Goal: Task Accomplishment & Management: Complete application form

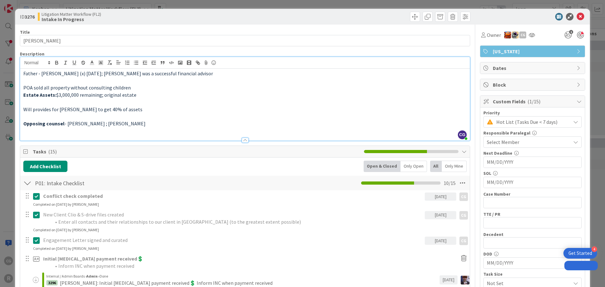
drag, startPoint x: 0, startPoint y: 0, endPoint x: 587, endPoint y: 25, distance: 587.5
click at [587, 25] on div "ID 3276 Litigation Matter Workflow (FL2) Intake In Progress Title 14 / 128 [PER…" at bounding box center [302, 143] width 605 height 287
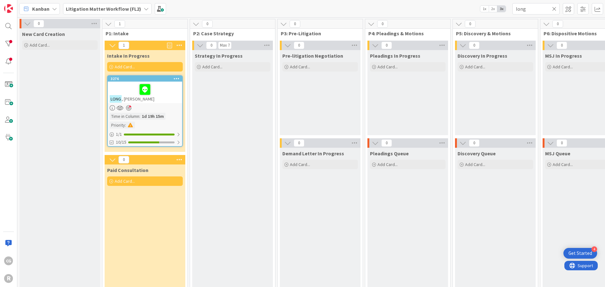
click at [40, 6] on span "Kanban" at bounding box center [40, 9] width 17 height 8
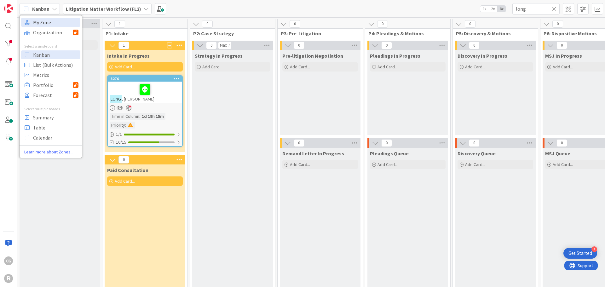
click at [37, 24] on span "My Zone" at bounding box center [55, 22] width 45 height 9
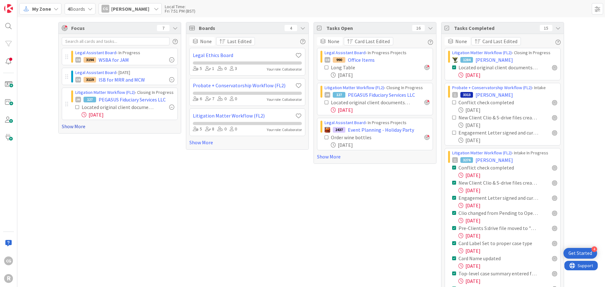
click at [78, 128] on link "Show More" at bounding box center [120, 126] width 116 height 8
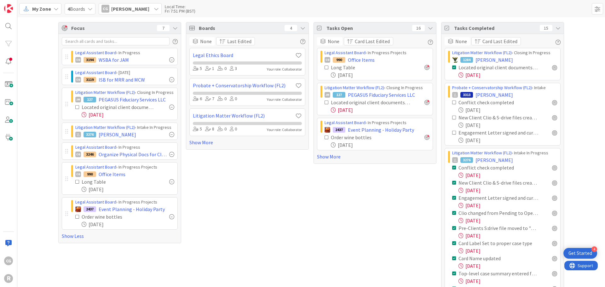
drag, startPoint x: 104, startPoint y: 253, endPoint x: 354, endPoint y: 201, distance: 255.5
click at [358, 208] on div "Tasks Open 16 None Card Last Edited Legal Assistant Board › In Progress Project…" at bounding box center [374, 176] width 123 height 308
click at [327, 154] on link "Show More" at bounding box center [375, 157] width 116 height 8
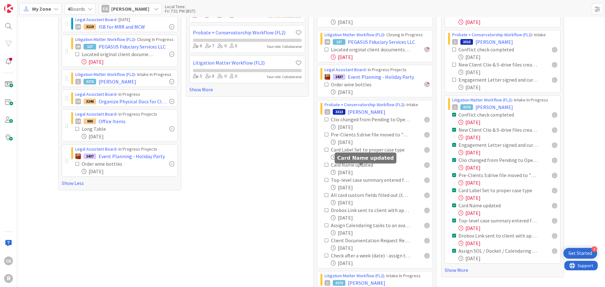
scroll to position [63, 0]
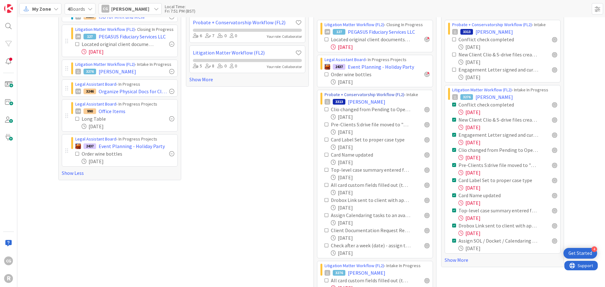
click at [390, 95] on link "Probate + Conservatorship Workflow (FL2)" at bounding box center [364, 95] width 80 height 6
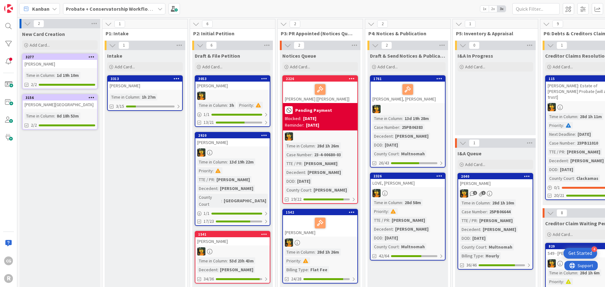
click at [170, 94] on div "3313 [PERSON_NAME] Time in [GEOGRAPHIC_DATA] : 1h 27m 3/15" at bounding box center [145, 93] width 76 height 36
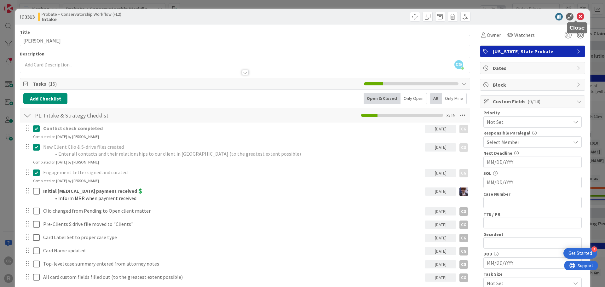
click at [578, 18] on icon at bounding box center [580, 17] width 8 height 8
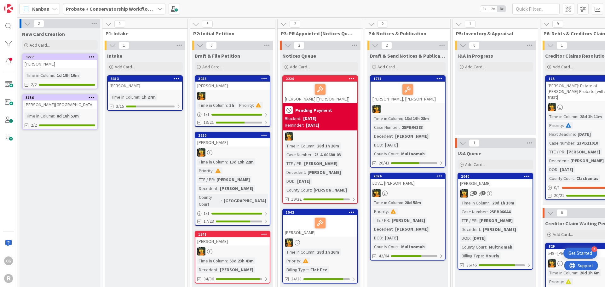
click at [83, 10] on b "Probate + Conservatorship Workflow (FL2)" at bounding box center [115, 9] width 98 height 6
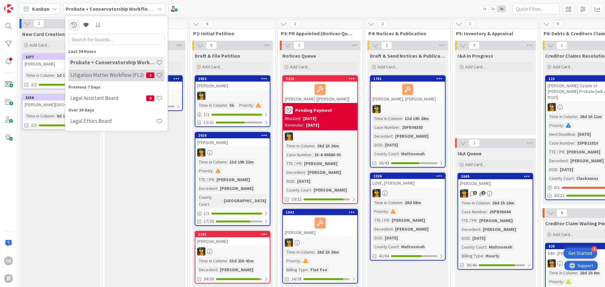
click at [82, 79] on div "Litigation Matter Workflow (FL2) 2" at bounding box center [116, 75] width 96 height 12
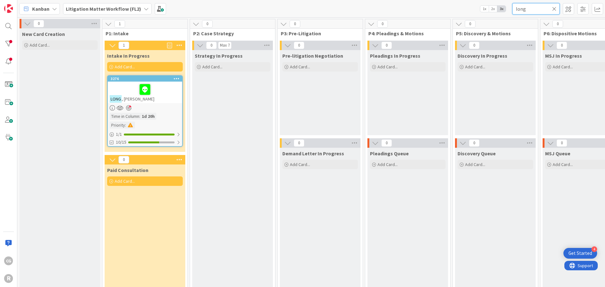
click at [532, 13] on input "long" at bounding box center [535, 8] width 47 height 11
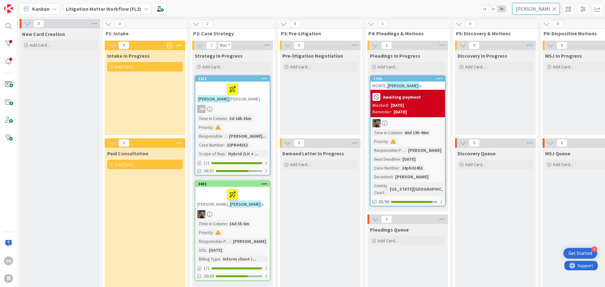
type input "[PERSON_NAME]"
click at [245, 100] on div "[PERSON_NAME] [PERSON_NAME]" at bounding box center [232, 92] width 74 height 21
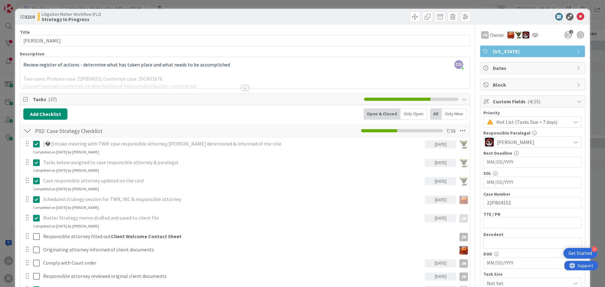
click at [570, 15] on div at bounding box center [528, 17] width 111 height 8
click at [576, 15] on icon at bounding box center [580, 17] width 8 height 8
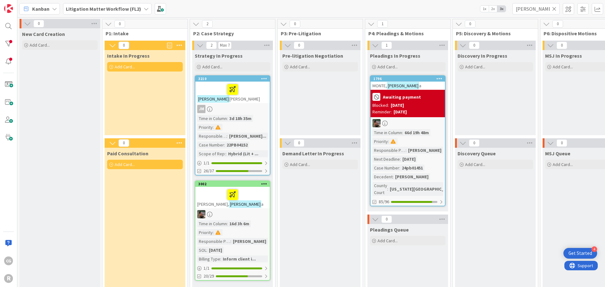
click at [69, 8] on b "Litigation Matter Workflow (FL2)" at bounding box center [103, 9] width 75 height 6
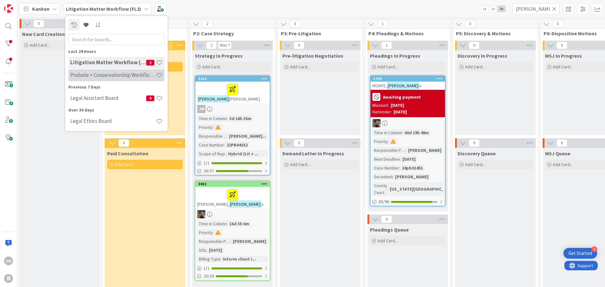
click at [85, 77] on h4 "Probate + Conservatorship Workflow (FL2)" at bounding box center [113, 75] width 86 height 6
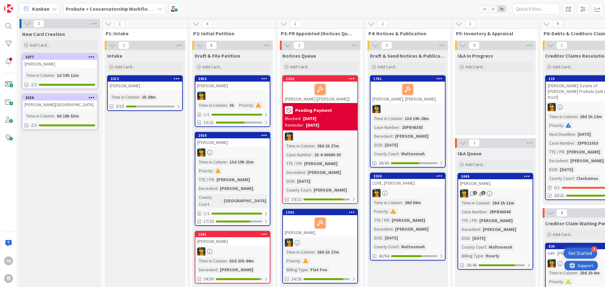
click at [156, 10] on div "Probate + Conservatorship Workflow (FL2)" at bounding box center [114, 8] width 102 height 11
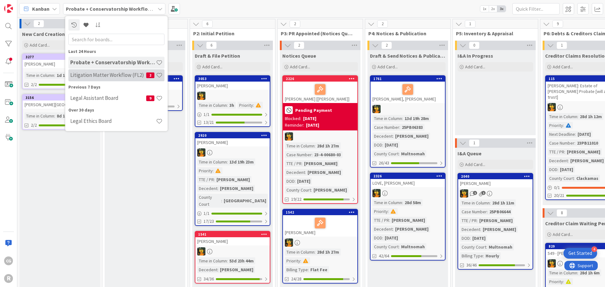
click at [101, 80] on div "Litigation Matter Workflow (FL2) 2" at bounding box center [116, 75] width 96 height 12
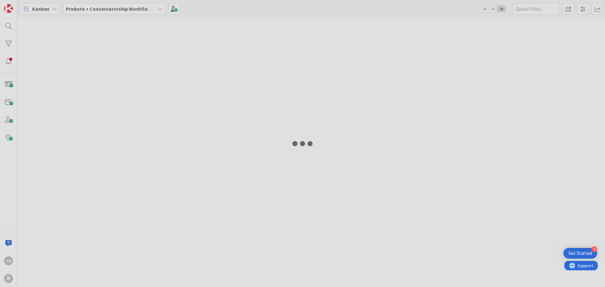
type input "[PERSON_NAME]"
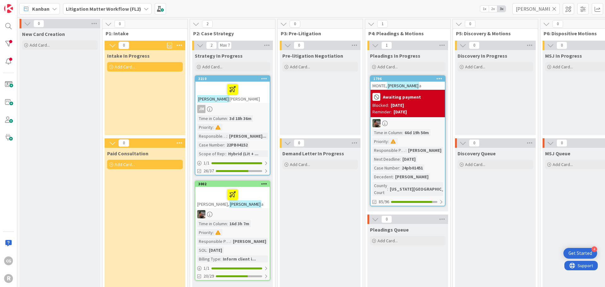
click at [243, 104] on div "3210 [PERSON_NAME], [PERSON_NAME] Time in Column : 3d 18h 36m Priority : Respon…" at bounding box center [233, 125] width 76 height 100
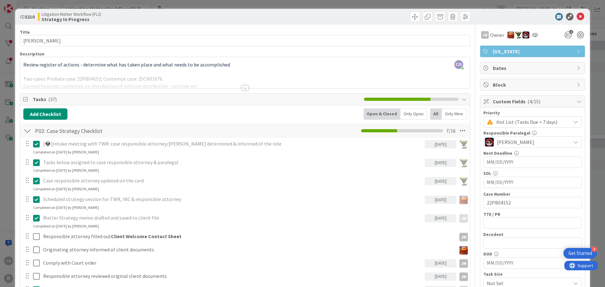
drag, startPoint x: 155, startPoint y: 220, endPoint x: 364, endPoint y: 63, distance: 261.7
click at [359, 75] on div at bounding box center [244, 80] width 449 height 16
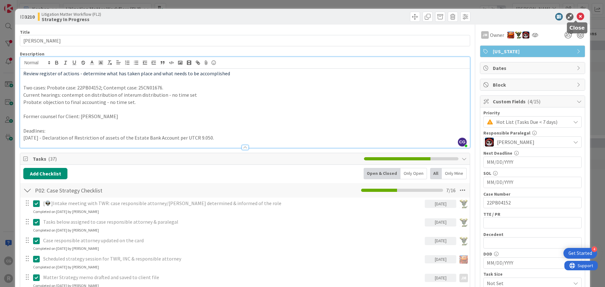
click at [576, 19] on icon at bounding box center [580, 17] width 8 height 8
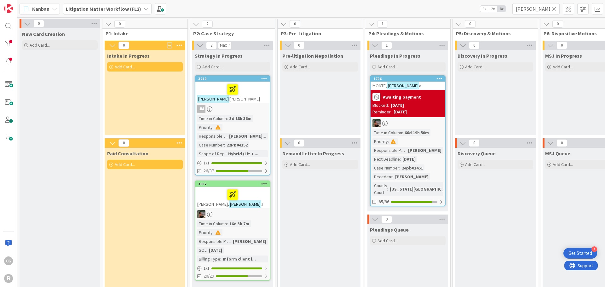
click at [145, 12] on div "Litigation Matter Workflow (FL2)" at bounding box center [107, 8] width 88 height 11
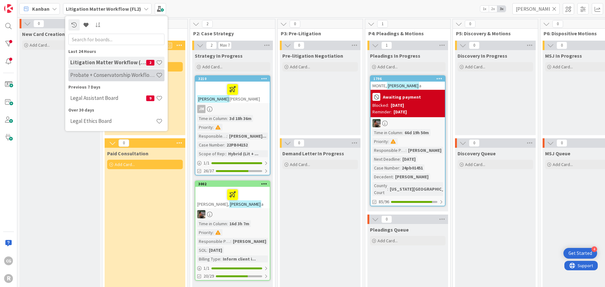
click at [114, 73] on h4 "Probate + Conservatorship Workflow (FL2)" at bounding box center [113, 75] width 86 height 6
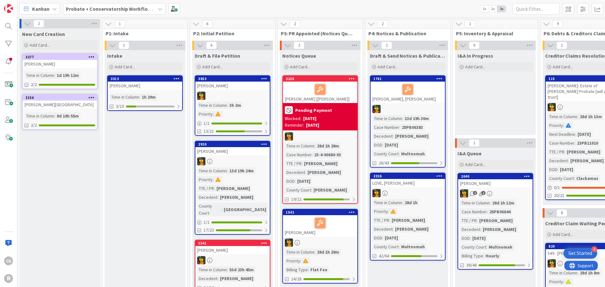
click at [160, 94] on div "Time in [GEOGRAPHIC_DATA] : 1h 29m" at bounding box center [145, 97] width 71 height 7
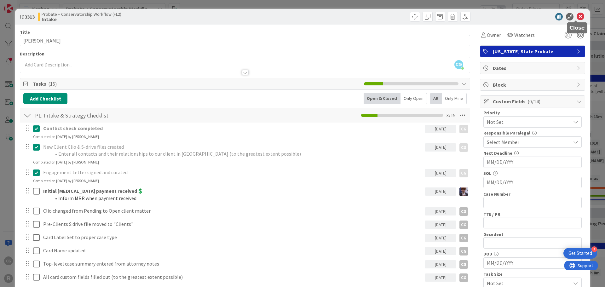
click at [576, 17] on icon at bounding box center [580, 17] width 8 height 8
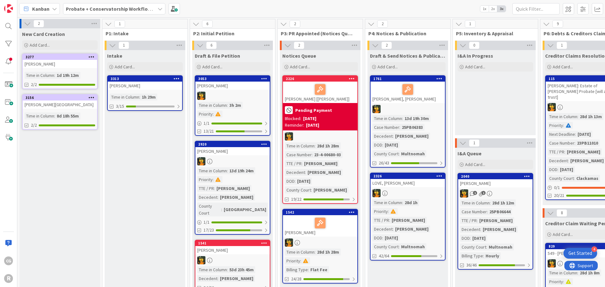
click at [124, 11] on b "Probate + Conservatorship Workflow (FL2)" at bounding box center [115, 9] width 98 height 6
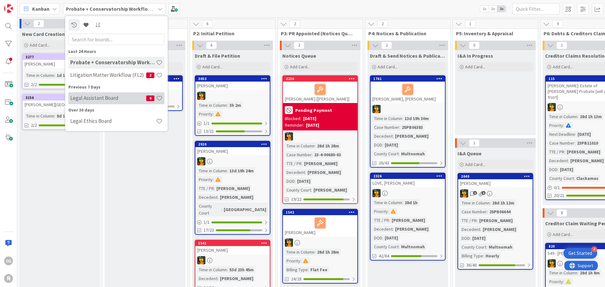
click at [95, 101] on h4 "Legal Assistant Board" at bounding box center [108, 98] width 76 height 6
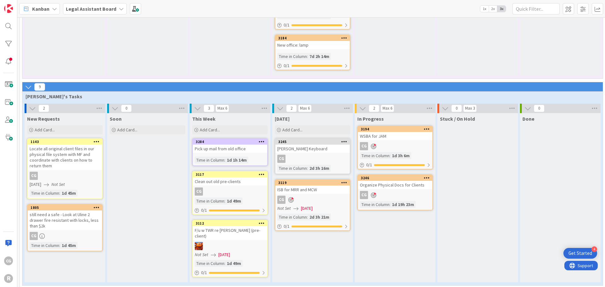
scroll to position [551, 0]
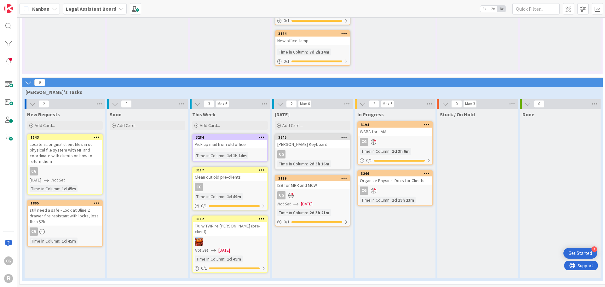
click at [83, 166] on div "1143 Locate all original client files in our physical file system with MF and c…" at bounding box center [65, 164] width 76 height 61
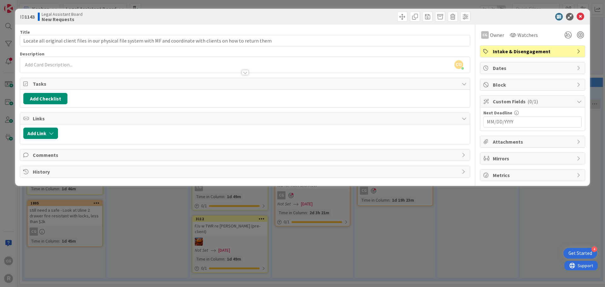
click at [97, 245] on div "ID 1143 Legal Assistant Board New Requests Title 118 / 128 Locate all original …" at bounding box center [302, 143] width 605 height 287
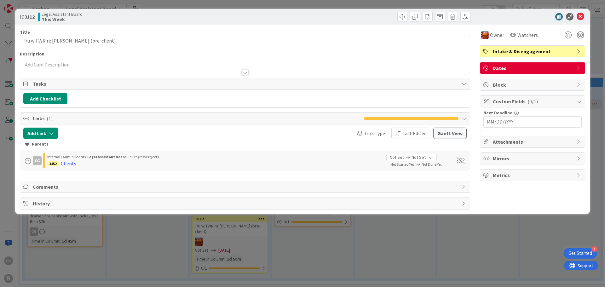
drag, startPoint x: 202, startPoint y: 228, endPoint x: 312, endPoint y: 241, distance: 110.0
click at [312, 241] on div "ID 3112 Legal Assistant Board This Week Title 35 / 128 F/u w TWR re [PERSON_NAM…" at bounding box center [302, 143] width 605 height 287
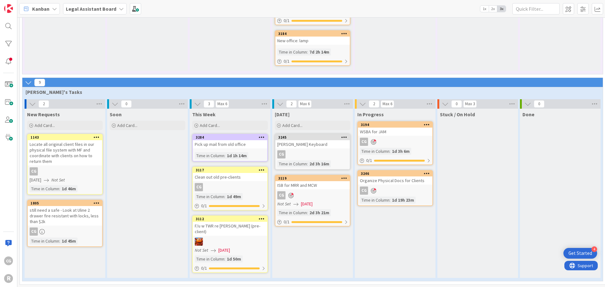
drag, startPoint x: 297, startPoint y: 248, endPoint x: 295, endPoint y: 253, distance: 5.6
click at [295, 253] on div "[DATE] Add Card... 3245 [PERSON_NAME] Keyboard CG Time in [GEOGRAPHIC_DATA] : 2…" at bounding box center [312, 193] width 81 height 169
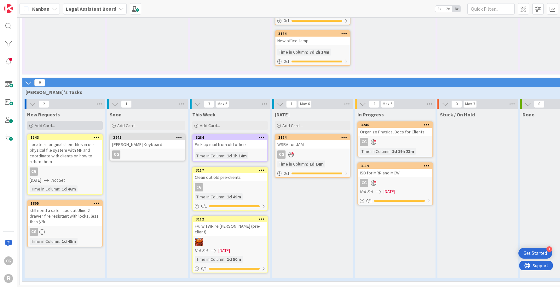
drag, startPoint x: 67, startPoint y: 259, endPoint x: 44, endPoint y: 124, distance: 137.5
click at [44, 124] on span "Add Card..." at bounding box center [45, 125] width 20 height 6
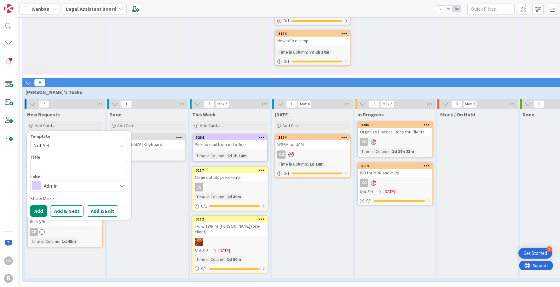
click at [64, 146] on span "Not Set" at bounding box center [72, 145] width 79 height 8
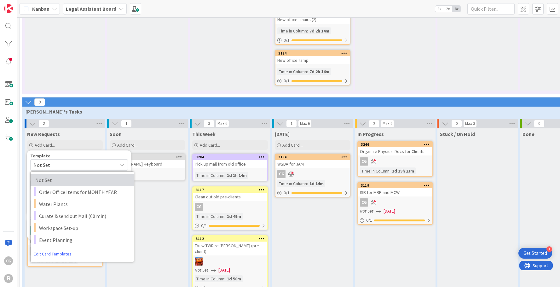
scroll to position [551, 0]
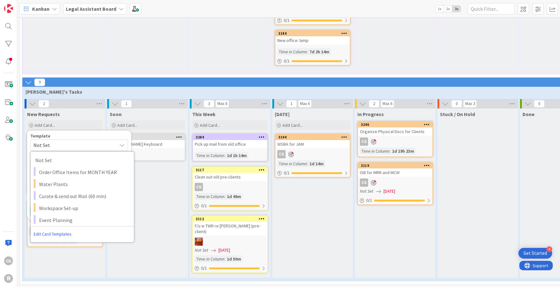
click at [84, 258] on div "New Requests Add Card... Template Not Set Not Set Order Office Items for MONTH …" at bounding box center [65, 192] width 81 height 169
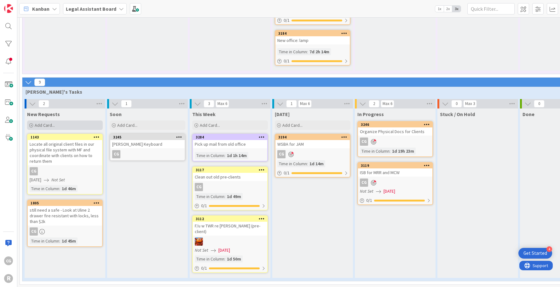
click at [52, 121] on div "Add Card..." at bounding box center [65, 124] width 76 height 9
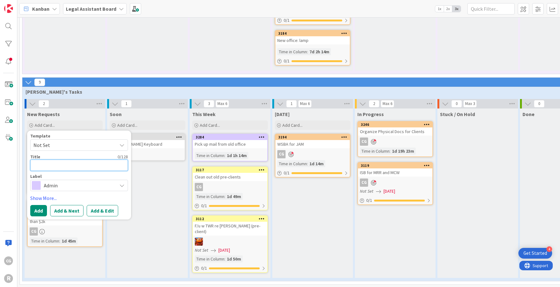
type textarea "x"
type textarea "U"
type textarea "x"
type textarea "UB"
type textarea "x"
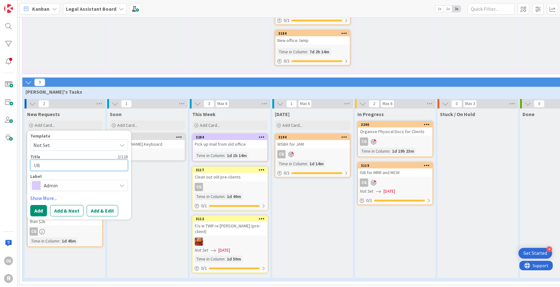
type textarea "UBE"
type textarea "x"
type textarea "UBE"
type textarea "x"
type textarea "UBE S"
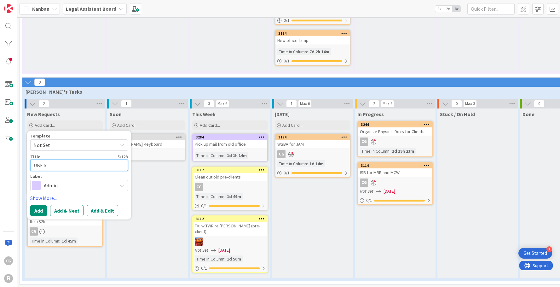
type textarea "x"
type textarea "UBE Sc"
type textarea "x"
type textarea "UBE Sco"
type textarea "x"
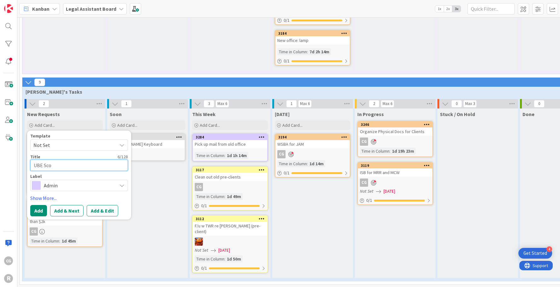
type textarea "UBE Scor"
type textarea "x"
type textarea "UBE Scort"
type textarea "x"
type textarea "UBE Scorte"
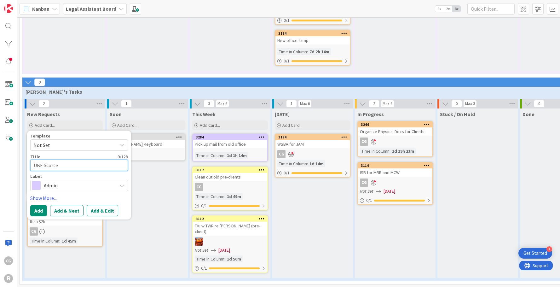
type textarea "x"
type textarea "UBE Scorte"
type textarea "x"
type textarea "UBE Scorte"
type textarea "x"
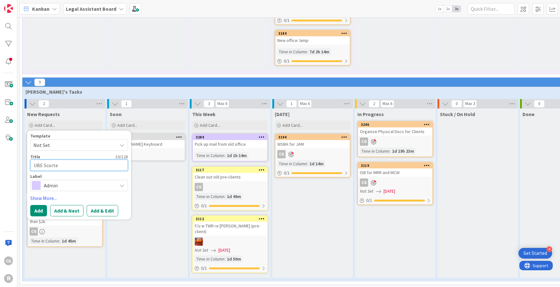
type textarea "UBE Scort"
type textarea "x"
type textarea "UBE Scor"
type textarea "x"
type textarea "UBE Sco"
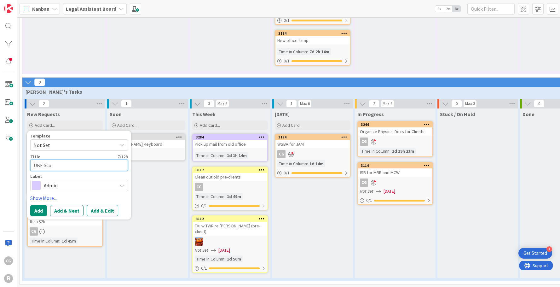
type textarea "x"
type textarea "UBE Sc"
type textarea "x"
type textarea "UBE ST"
type textarea "x"
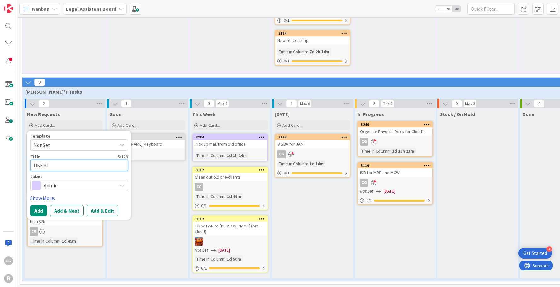
type textarea "UBE S"
type textarea "x"
type textarea "UBE S"
type textarea "x"
type textarea "UBE SA"
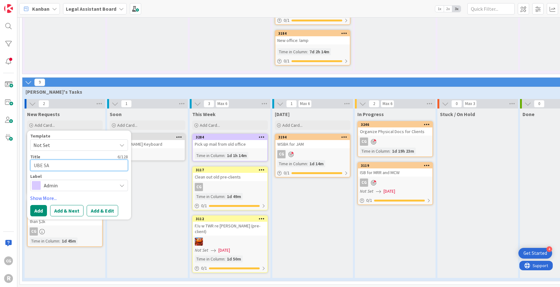
type textarea "x"
type textarea "UBE S"
type textarea "x"
type textarea "UBE"
type textarea "x"
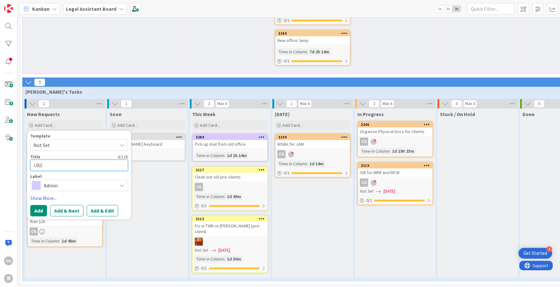
type textarea "UBE S"
type textarea "x"
type textarea "UBE Sc"
type textarea "x"
type textarea "UBE Sco"
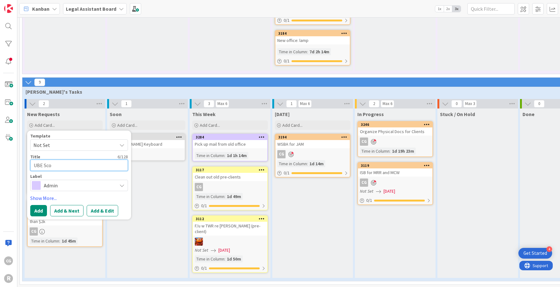
type textarea "x"
type textarea "UBE Scor"
type textarea "x"
type textarea "UBE Score"
type textarea "x"
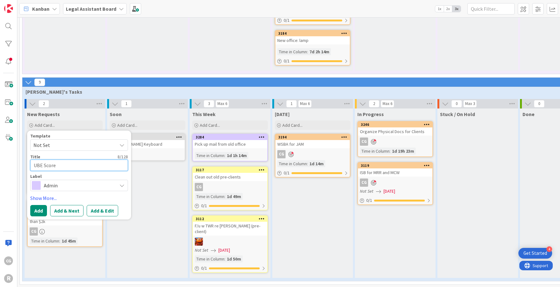
type textarea "UBE Score"
type textarea "x"
type textarea "UBE Score Tt"
type textarea "x"
type textarea "UBE Score Ttr"
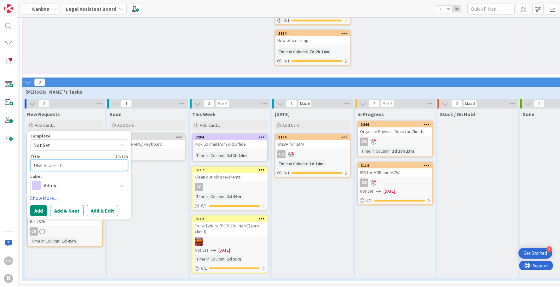
type textarea "x"
type textarea "UBE Score Tt"
type textarea "x"
type textarea "UBE Score T"
type textarea "x"
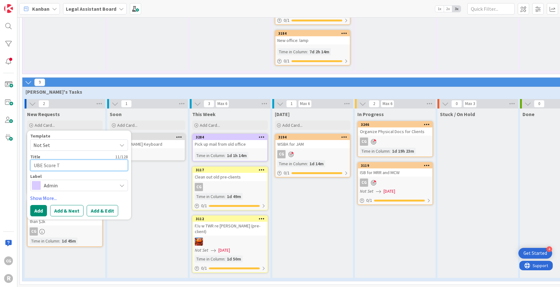
type textarea "UBE Score"
type textarea "x"
type textarea "UBE Score r"
type textarea "x"
type textarea "UBE Score ra"
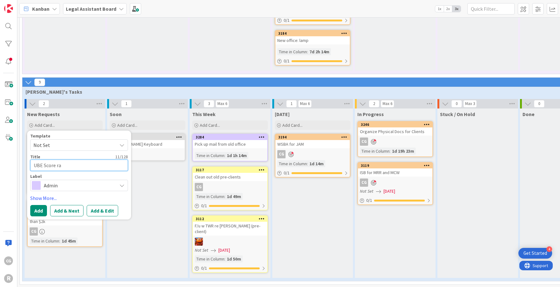
type textarea "x"
type textarea "UBE Score ran"
type textarea "x"
type textarea "UBE Score ra"
type textarea "x"
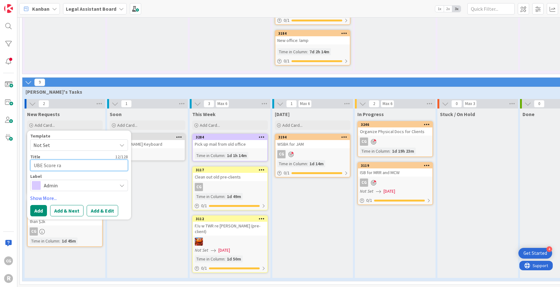
type textarea "UBE Score r"
type textarea "x"
type textarea "UBE Score"
type textarea "x"
type textarea "UBE Score T"
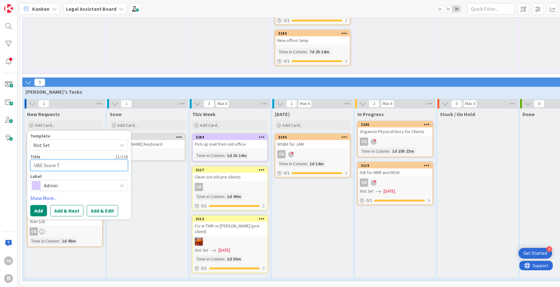
type textarea "x"
type textarea "UBE Score Tr"
type textarea "x"
type textarea "UBE Score Tra"
type textarea "x"
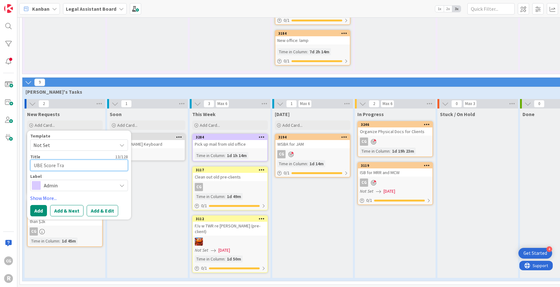
type textarea "UBE Score [PERSON_NAME]"
type textarea "x"
type textarea "UBE Score Trans"
type textarea "x"
type textarea "UBE Score Transf"
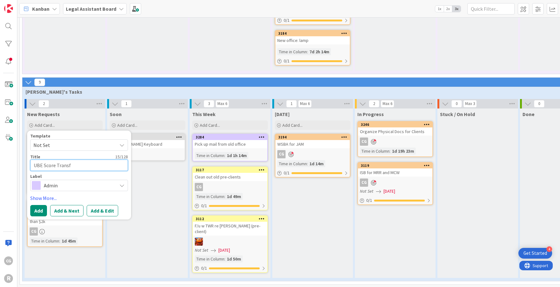
type textarea "x"
type textarea "UBE Score Transfe"
type textarea "x"
type textarea "UBE Score Transfer"
type textarea "x"
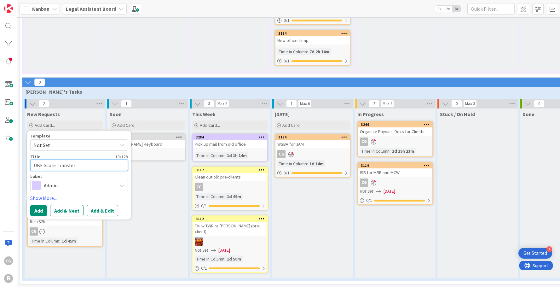
type textarea "UBE Score Transfer ("
type textarea "x"
type textarea "UBE Score Transfer (n"
type textarea "x"
type textarea "UBE Score Transfer ("
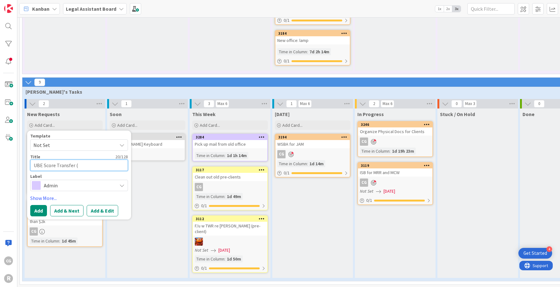
type textarea "x"
type textarea "UBE Score Transfer (n"
type textarea "x"
type textarea "UBE Score Transfer ("
type textarea "x"
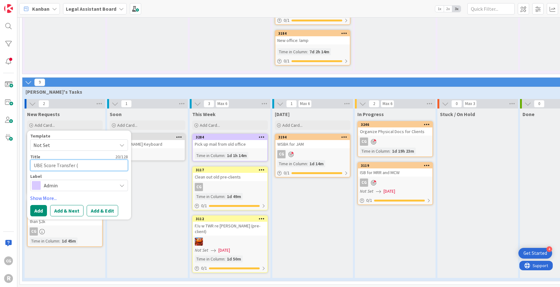
type textarea "UBE Score Transfer (B"
type textarea "x"
type textarea "UBE Score Transfer ("
type textarea "x"
type textarea "UBE Score Transfer (n"
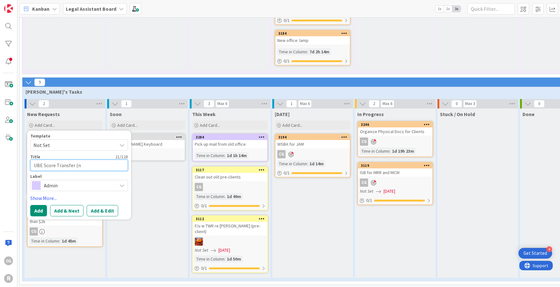
type textarea "x"
type textarea "UBE Score Transfer ("
type textarea "x"
type textarea "UBE Score Transfer (N"
type textarea "x"
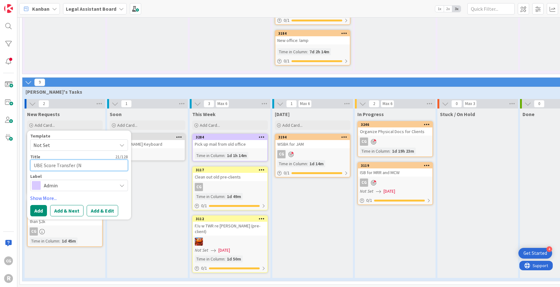
type textarea "UBE Score Transfer (Ni"
type textarea "x"
type textarea "UBE Score Transfer (Nic"
type textarea "x"
type textarea "UBE Score Transfer ([PERSON_NAME]"
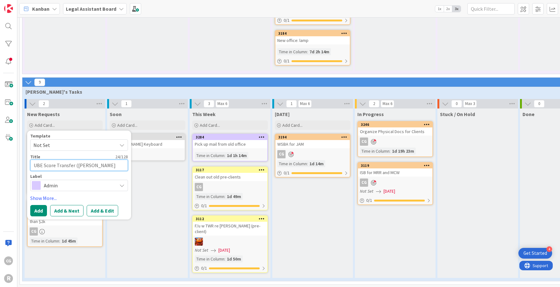
type textarea "x"
type textarea "UBE Score Transfer ([PERSON_NAME]("
type textarea "x"
type textarea "UBE Score Transfer ([PERSON_NAME]()"
type textarea "x"
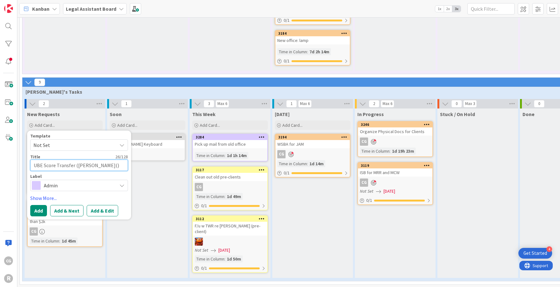
type textarea "UBE Score Transfer ([PERSON_NAME]("
type textarea "x"
type textarea "UBE Score Transfer ([PERSON_NAME])"
type textarea "x"
type textarea "UBE Score Transfer ([PERSON_NAME])("
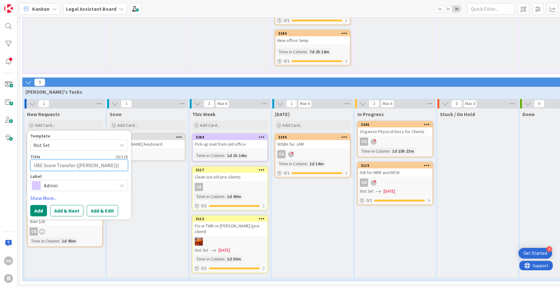
type textarea "x"
type textarea "UBE Score Transfer ([PERSON_NAME])"
type textarea "x"
type textarea "UBE Score Transfer ([PERSON_NAME]"
type textarea "x"
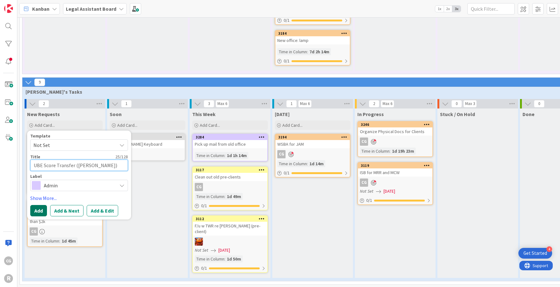
type textarea "UBE Score Transfer ([PERSON_NAME])"
click at [34, 212] on button "Add" at bounding box center [38, 210] width 17 height 11
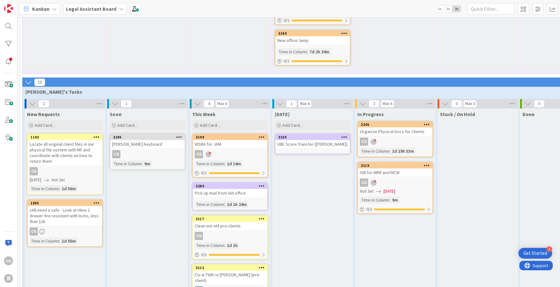
click at [341, 146] on div "UBE Score Transfer ([PERSON_NAME])" at bounding box center [312, 144] width 74 height 8
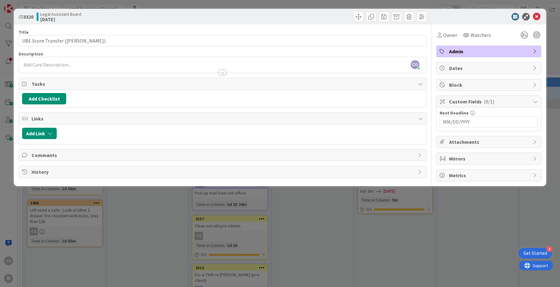
click at [450, 41] on div "Owner Watchers Admin Dates Block Custom Fields ( 0/1 ) Next Deadline Navigate f…" at bounding box center [488, 103] width 105 height 157
click at [449, 35] on span "Owner" at bounding box center [450, 35] width 14 height 8
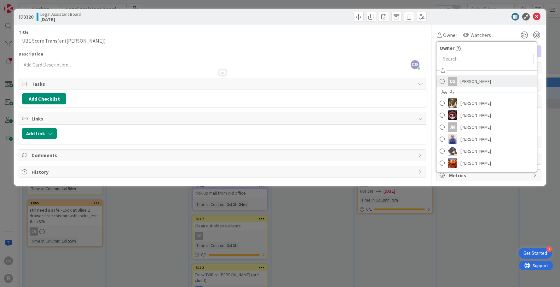
click at [453, 79] on div "CG" at bounding box center [451, 81] width 9 height 9
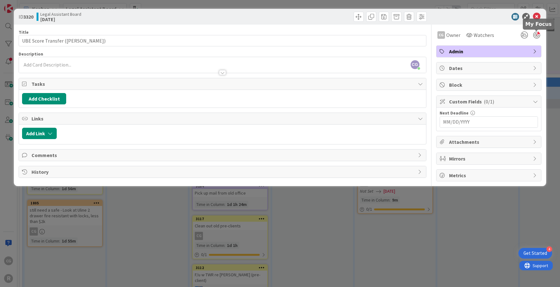
drag, startPoint x: 536, startPoint y: 37, endPoint x: 534, endPoint y: 32, distance: 4.7
click at [535, 36] on div at bounding box center [536, 34] width 7 height 7
click at [533, 11] on div "ID 3320 Legal Assistant Board [DATE]" at bounding box center [280, 17] width 532 height 16
click at [534, 14] on icon at bounding box center [536, 17] width 8 height 8
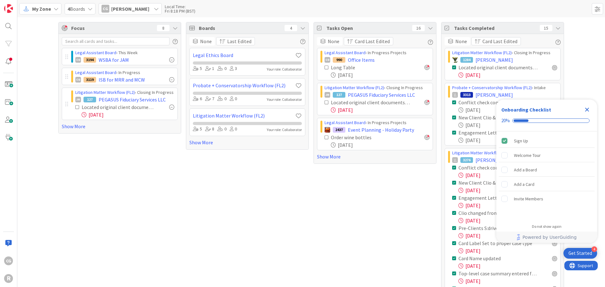
click at [583, 106] on icon "Close Checklist" at bounding box center [587, 110] width 8 height 8
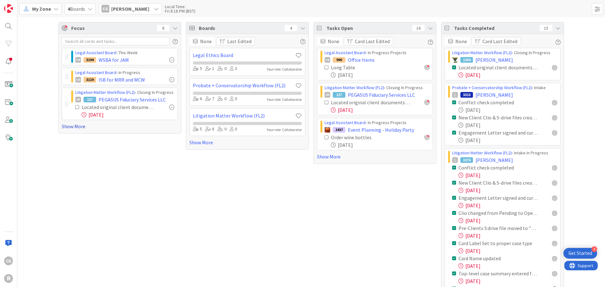
click at [75, 127] on link "Show More" at bounding box center [120, 126] width 116 height 8
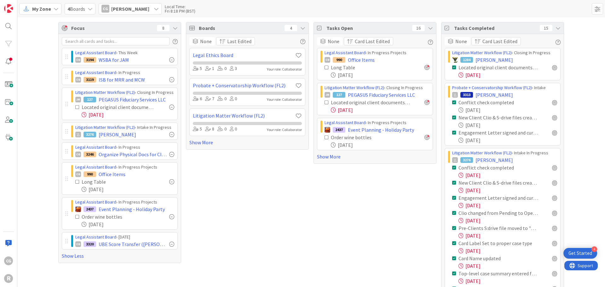
click at [55, 8] on icon at bounding box center [56, 8] width 5 height 5
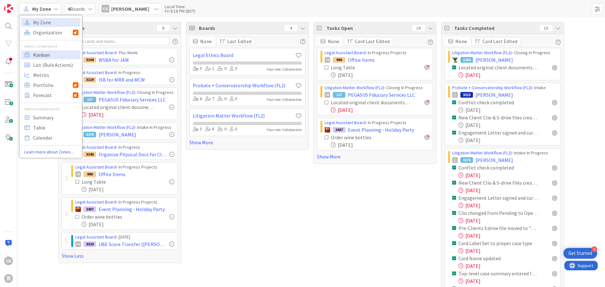
click at [51, 58] on span "Kanban" at bounding box center [55, 54] width 45 height 9
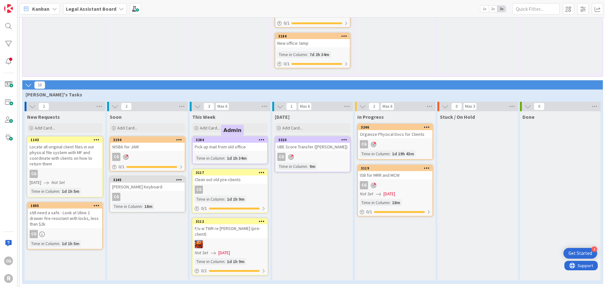
scroll to position [551, 0]
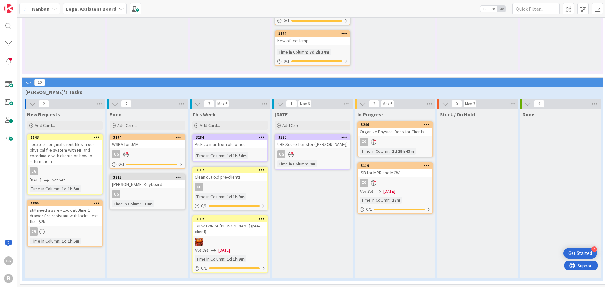
drag, startPoint x: 230, startPoint y: 134, endPoint x: 313, endPoint y: 178, distance: 94.5
click at [313, 178] on div "2 New Requests Add Card... 1143 Locate all original client files in our physica…" at bounding box center [313, 190] width 578 height 182
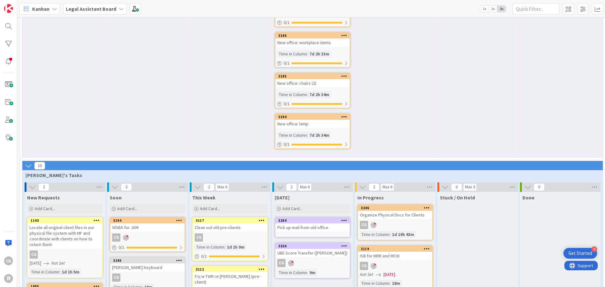
scroll to position [531, 0]
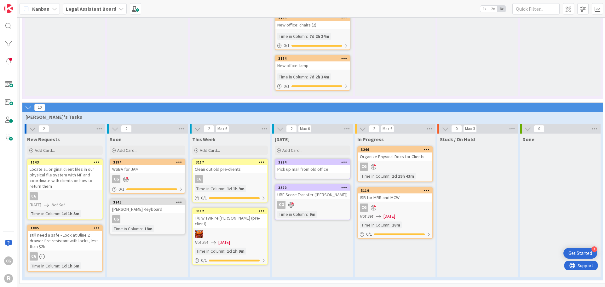
click at [220, 168] on div "Clean out old pre-clients" at bounding box center [230, 169] width 74 height 8
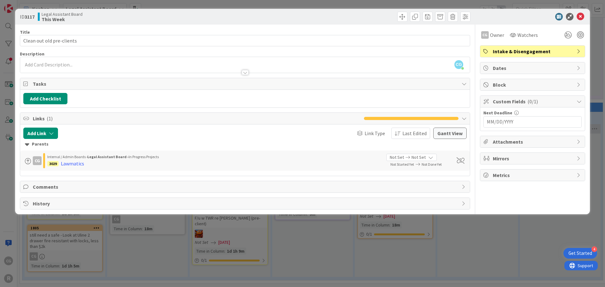
click at [148, 229] on div "ID 3117 Legal Assistant Board This Week Title 25 / 128 Clean out old pre-client…" at bounding box center [302, 143] width 605 height 287
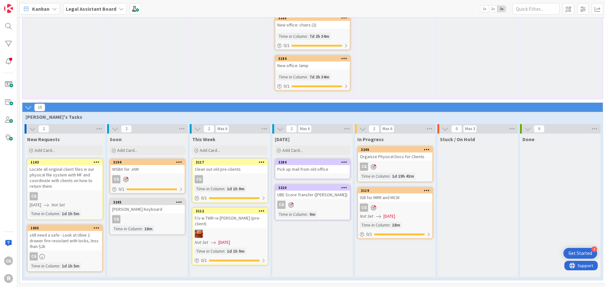
click at [223, 214] on div "F/u w TWR re [PERSON_NAME] (pre-client)" at bounding box center [230, 221] width 74 height 14
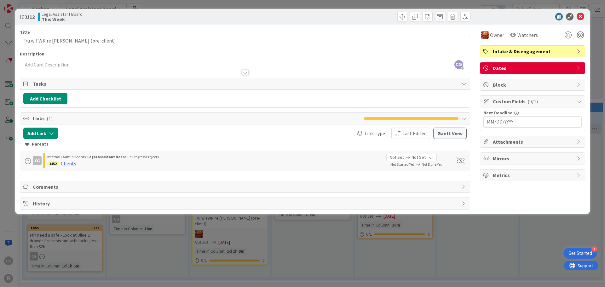
drag, startPoint x: 223, startPoint y: 212, endPoint x: 308, endPoint y: 245, distance: 91.2
click at [308, 245] on div "ID 3112 Legal Assistant Board This Week Title 35 / 128 F/u w TWR re Adam Rose (…" at bounding box center [302, 143] width 605 height 287
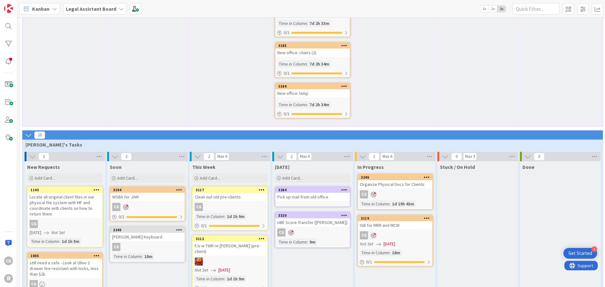
scroll to position [531, 0]
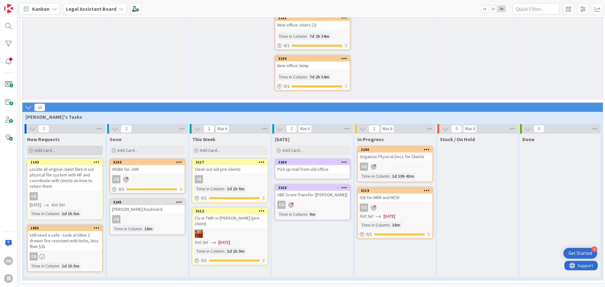
click at [51, 147] on span "Add Card..." at bounding box center [45, 150] width 20 height 6
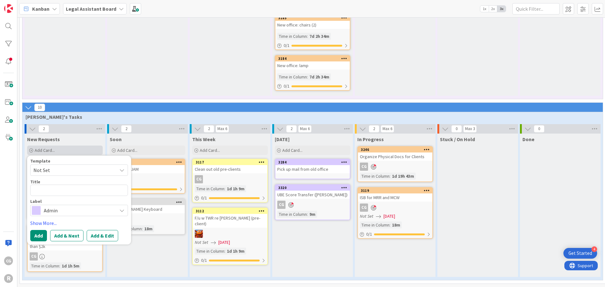
type textarea "x"
type textarea "E"
type textarea "x"
type textarea "Eng"
type textarea "x"
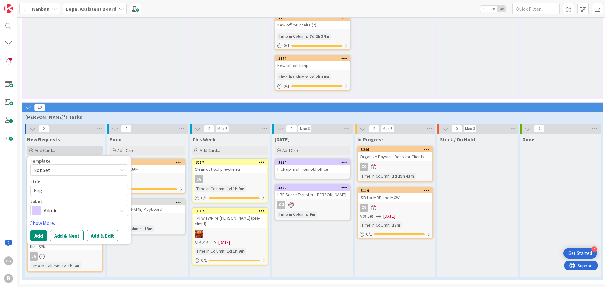
type textarea "Enga"
type textarea "x"
type textarea "Engag"
type textarea "x"
type textarea "Engage"
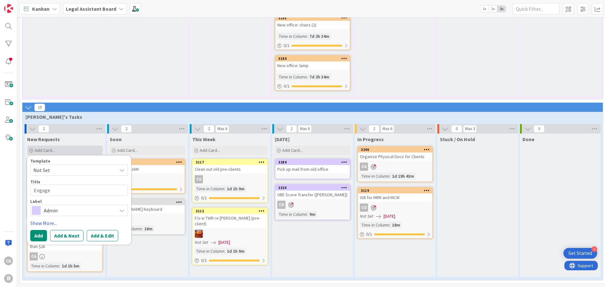
type textarea "x"
type textarea "Engagem"
type textarea "x"
type textarea "Engageme"
type textarea "x"
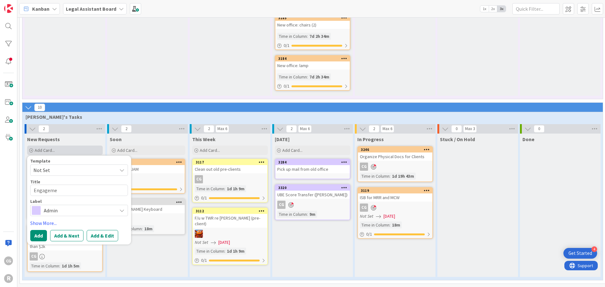
type textarea "Engagemen"
type textarea "x"
type textarea "Engagement"
type textarea "x"
type textarea "Engagement"
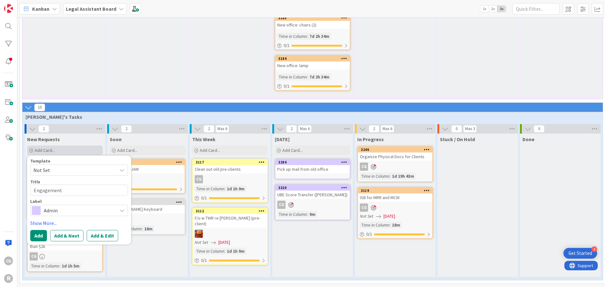
type textarea "x"
type textarea "Engagement L"
type textarea "x"
type textarea "Engagement Le"
type textarea "x"
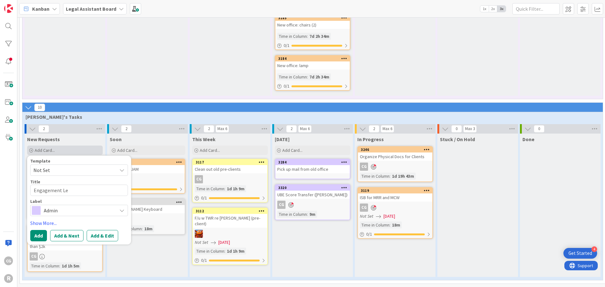
type textarea "Engagement Let"
type textarea "x"
type textarea "Engagement Lett"
type textarea "x"
type textarea "Engagement Lette"
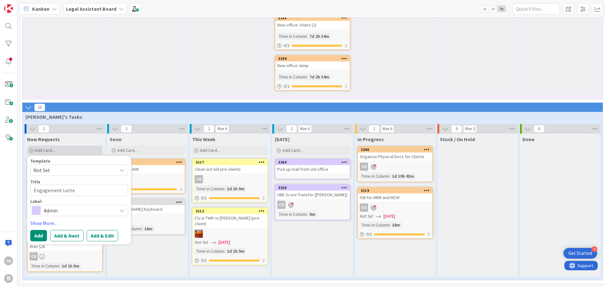
type textarea "x"
type textarea "Engagement Letter"
type textarea "x"
type textarea "Engagement Letters"
type textarea "x"
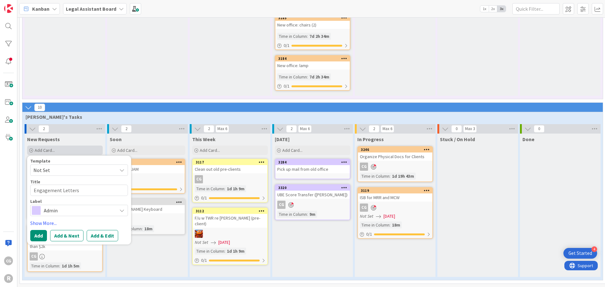
type textarea "Engagement Letters"
type textarea "x"
type textarea "Engagement Letters R"
type textarea "x"
type textarea "Engagement Letters Rev"
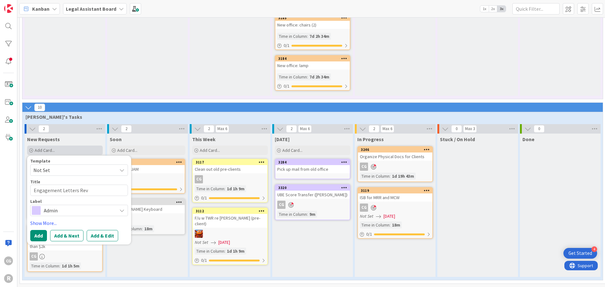
type textarea "x"
type textarea "Engagement Letters Rev"
type textarea "x"
type textarea "Engagement Letters Rev o"
type textarea "x"
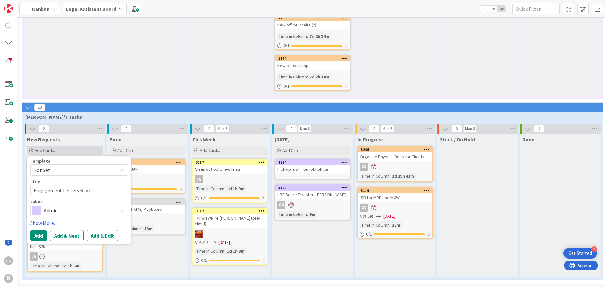
type textarea "Engagement Letters Rev oi"
type textarea "x"
type textarea "Engagement Letters Rev oie"
type textarea "x"
type textarea "Engagement Letters Rev oi"
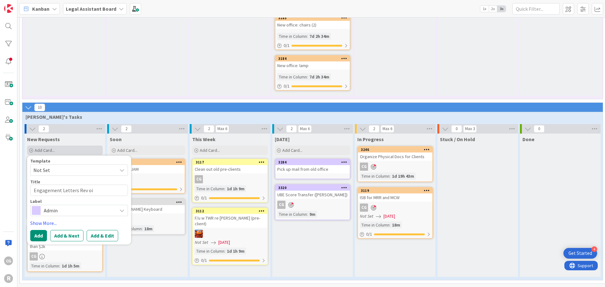
type textarea "x"
type textarea "Engagement Letters Rev o"
type textarea "x"
type textarea "Engagement Letters Rev"
type textarea "x"
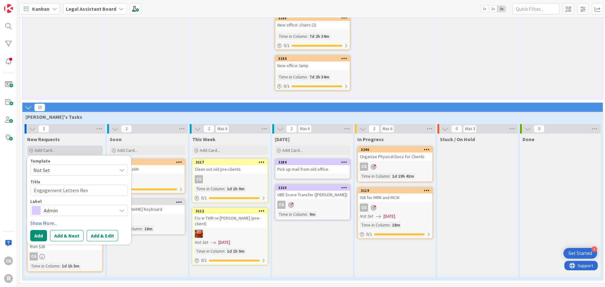
type textarea "Engagement Letters Rev"
type textarea "x"
type textarea "Engagement Letters Revie"
type textarea "x"
type textarea "Engagement Letters Review"
